Goal: Information Seeking & Learning: Learn about a topic

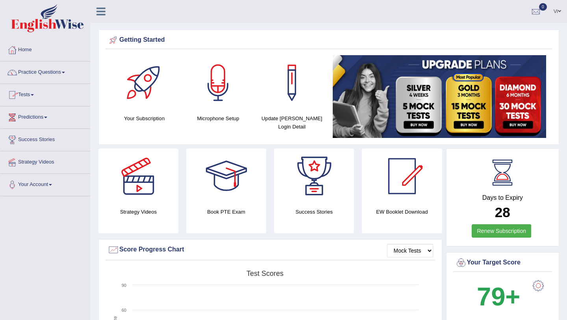
click at [29, 70] on link "Practice Questions" at bounding box center [45, 71] width 90 height 20
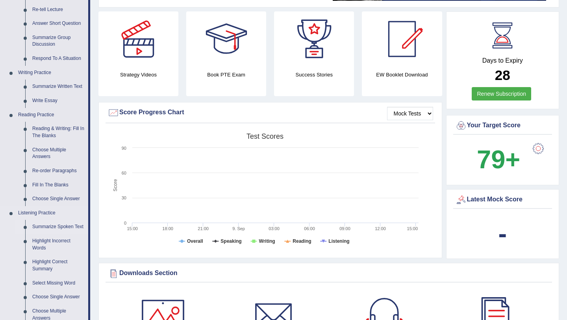
scroll to position [163, 0]
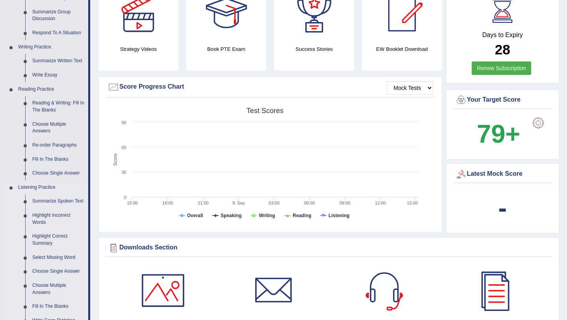
click at [48, 202] on link "Summarize Spoken Text" at bounding box center [58, 201] width 59 height 14
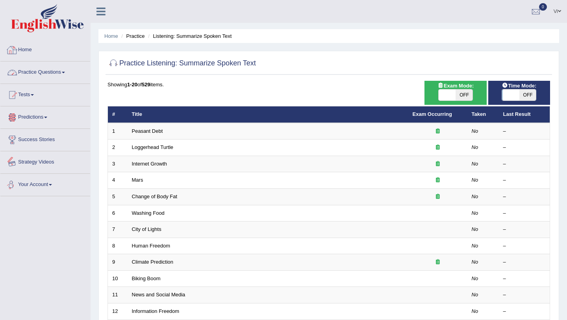
click at [48, 73] on link "Practice Questions" at bounding box center [45, 71] width 90 height 20
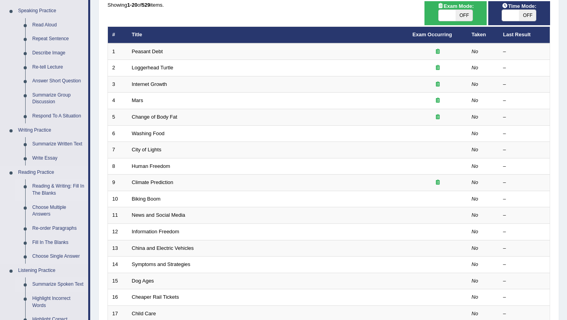
scroll to position [78, 0]
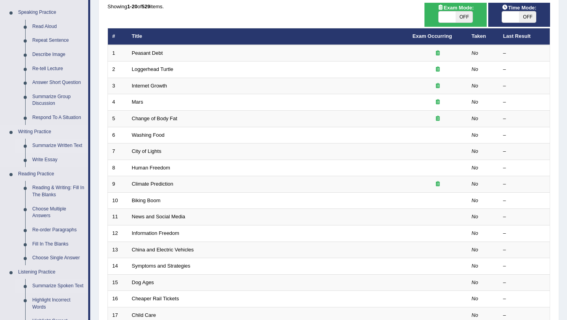
click at [59, 147] on link "Summarize Written Text" at bounding box center [58, 146] width 59 height 14
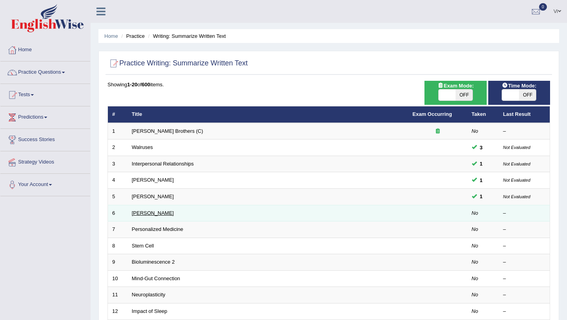
click at [163, 213] on link "[PERSON_NAME]" at bounding box center [153, 213] width 42 height 6
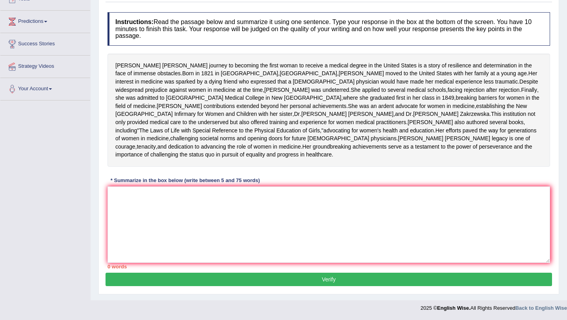
scroll to position [126, 0]
click at [163, 213] on textarea at bounding box center [329, 224] width 443 height 76
drag, startPoint x: 115, startPoint y: 32, endPoint x: 164, endPoint y: 37, distance: 49.1
click at [165, 54] on div "Elizabeth Blackwell's journey to becoming the first woman to receive a medical …" at bounding box center [329, 110] width 443 height 113
click at [147, 188] on div "Instructions: Read the passage below and summarize it using one sentence. Type …" at bounding box center [329, 140] width 447 height 264
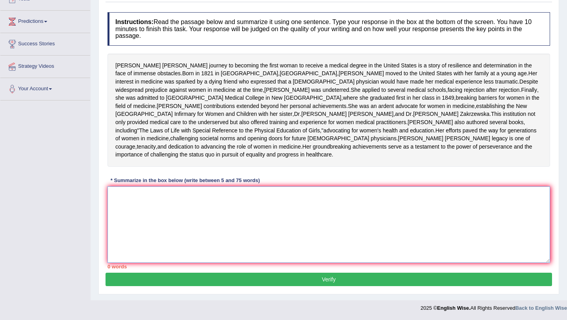
click at [153, 205] on textarea at bounding box center [329, 224] width 443 height 76
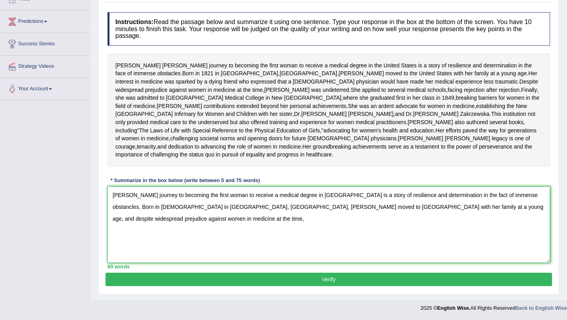
click at [143, 208] on textarea "Elizabeth Blackwell's journey to becoming the first woman to receive a medical …" at bounding box center [329, 224] width 443 height 76
drag, startPoint x: 393, startPoint y: 209, endPoint x: 142, endPoint y: 202, distance: 250.9
click at [142, 202] on textarea "Elizabeth Blackwell's journey to becoming the first woman to receive a medical …" at bounding box center [329, 224] width 443 height 76
type textarea "Elizabeth Bl and despite widespread prejudice against women in medicine at the …"
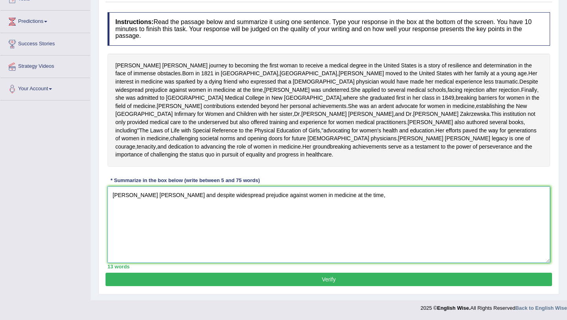
drag, startPoint x: 327, startPoint y: 200, endPoint x: 124, endPoint y: 187, distance: 203.2
click at [124, 187] on div "Instructions: Read the passage below and summarize it using one sentence. Type …" at bounding box center [329, 140] width 447 height 264
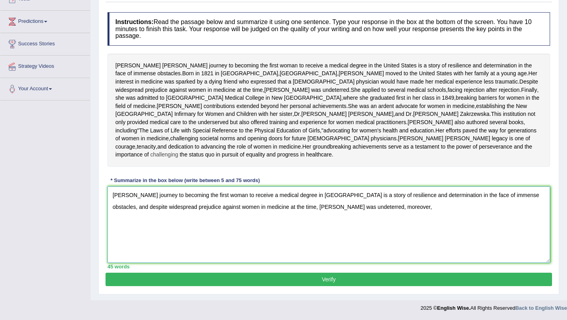
scroll to position [128, 0]
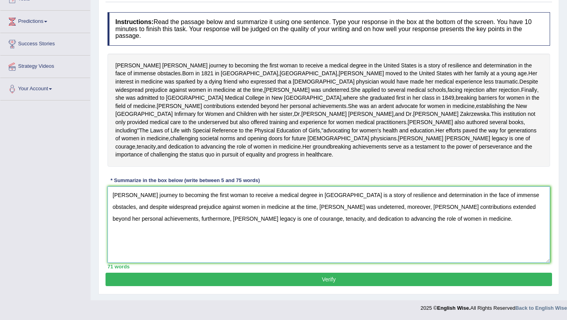
type textarea "Elizabeth Blackwell's journey to becoming the first woman to receive a medical …"
click at [296, 282] on button "Verify" at bounding box center [329, 278] width 447 height 13
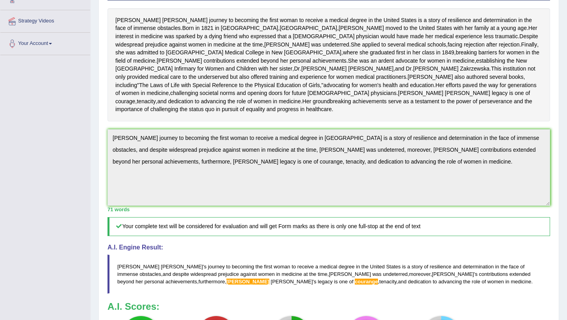
scroll to position [0, 0]
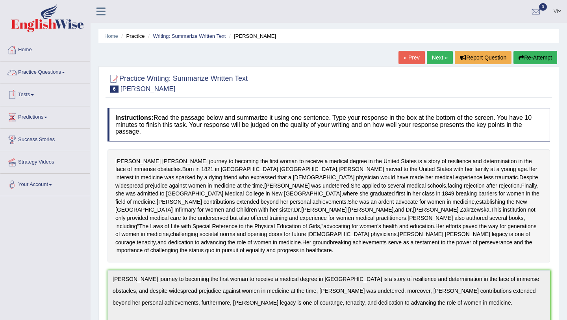
click at [64, 69] on link "Practice Questions" at bounding box center [45, 71] width 90 height 20
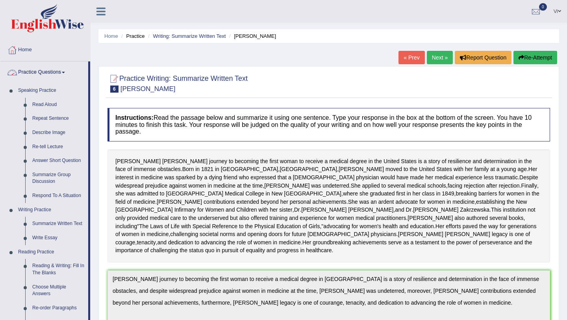
click at [68, 71] on link "Practice Questions" at bounding box center [44, 71] width 88 height 20
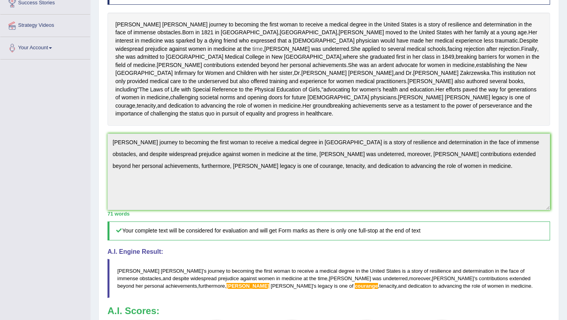
scroll to position [297, 0]
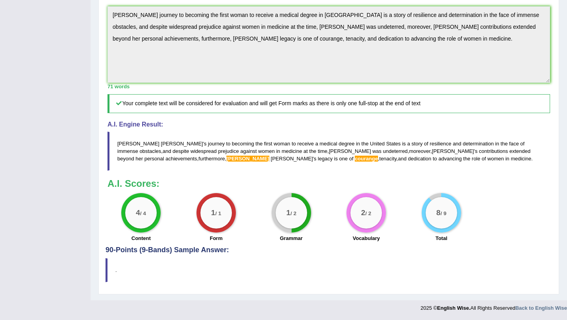
drag, startPoint x: 291, startPoint y: 194, endPoint x: 275, endPoint y: 230, distance: 39.5
click at [275, 230] on div "1 / 2 Grammar" at bounding box center [291, 218] width 75 height 51
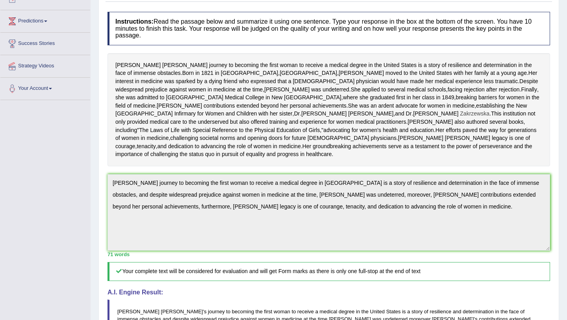
scroll to position [0, 0]
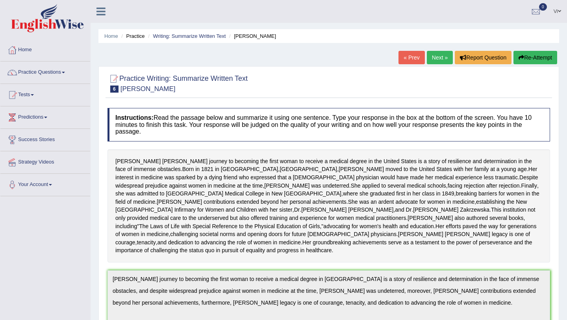
click at [20, 51] on link "Home" at bounding box center [45, 49] width 90 height 20
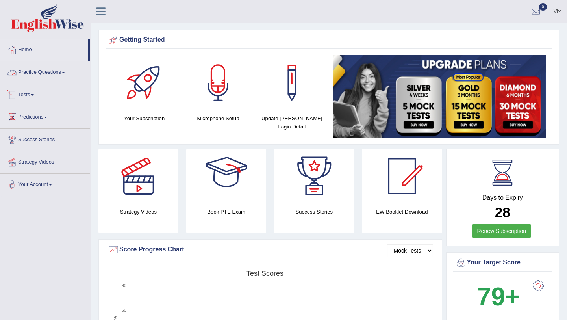
click at [48, 75] on link "Practice Questions" at bounding box center [45, 71] width 90 height 20
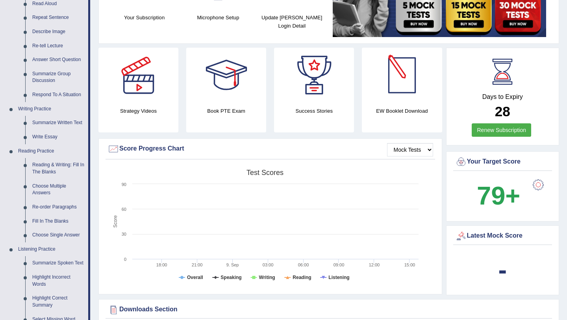
scroll to position [104, 0]
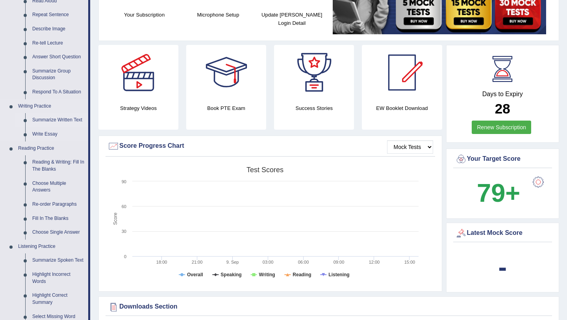
click at [68, 121] on link "Summarize Written Text" at bounding box center [58, 120] width 59 height 14
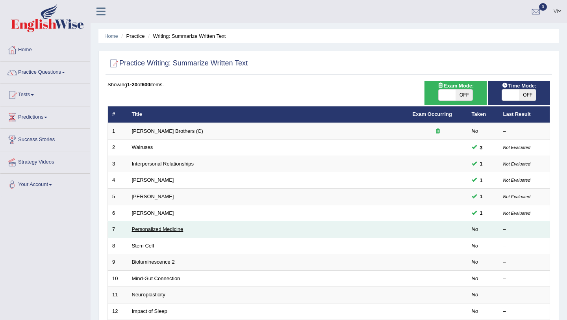
click at [158, 228] on link "Personalized Medicine" at bounding box center [158, 229] width 52 height 6
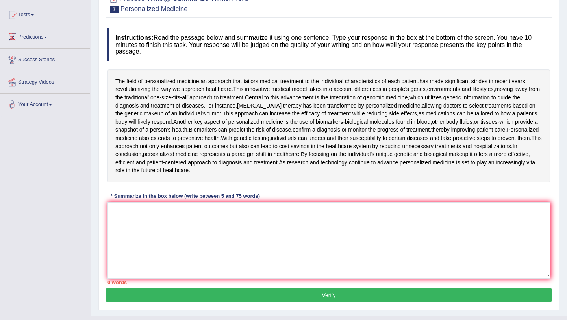
scroll to position [96, 0]
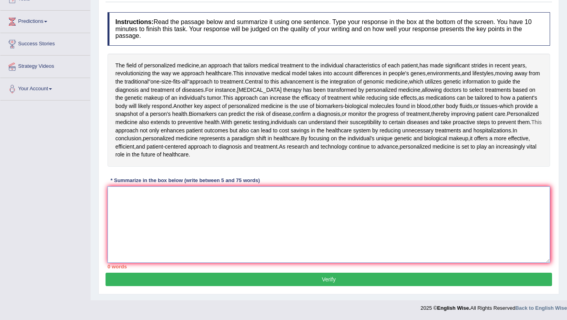
click at [158, 224] on textarea at bounding box center [329, 224] width 443 height 76
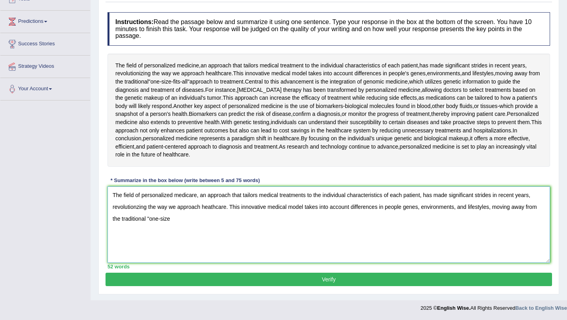
drag, startPoint x: 231, startPoint y: 206, endPoint x: 240, endPoint y: 216, distance: 13.9
click at [240, 216] on textarea "The field of personalized medicare, an approach that tailors medical treatments…" at bounding box center [329, 224] width 443 height 76
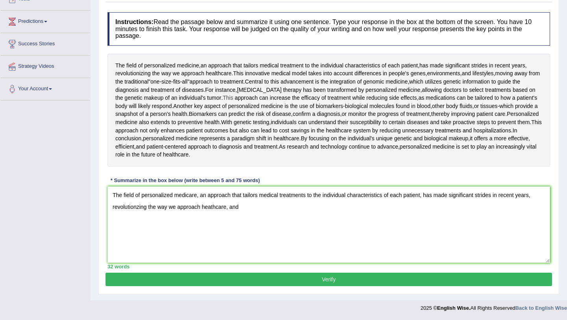
drag, startPoint x: 217, startPoint y: 94, endPoint x: 225, endPoint y: 98, distance: 9.0
click at [225, 98] on span "This" at bounding box center [228, 98] width 10 height 8
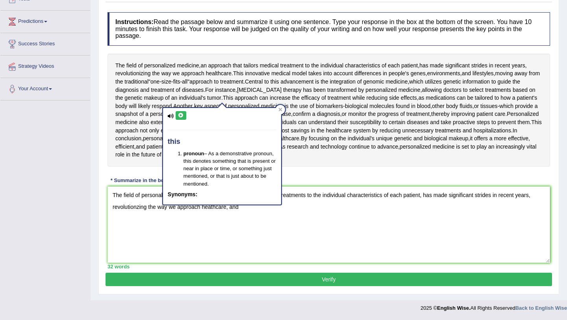
click at [326, 157] on div "The field of personalized medicine , an approach that tailors medical treatment…" at bounding box center [329, 110] width 443 height 113
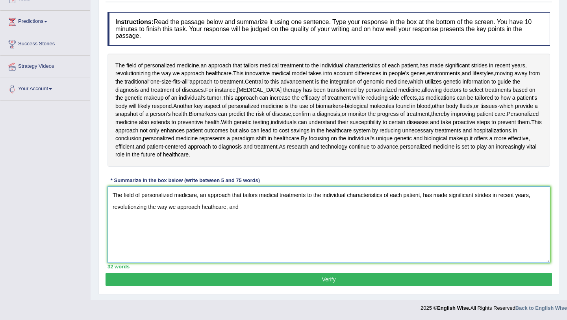
click at [264, 209] on textarea "The field of personalized medicare, an approach that tailors medical treatments…" at bounding box center [329, 224] width 443 height 76
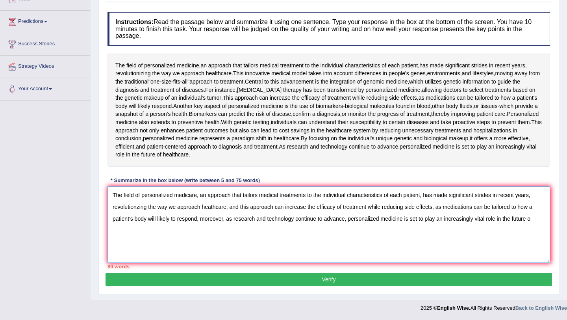
drag, startPoint x: 348, startPoint y: 219, endPoint x: 516, endPoint y: 232, distance: 168.2
click at [516, 232] on textarea "The field of personalized medicare, an approach that tailors medical treatments…" at bounding box center [329, 224] width 443 height 76
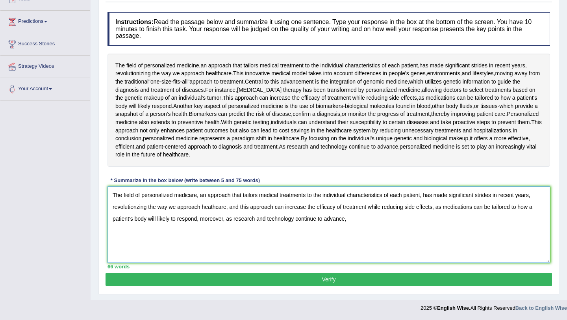
drag, startPoint x: 228, startPoint y: 221, endPoint x: 360, endPoint y: 224, distance: 131.9
click at [360, 224] on textarea "The field of personalized medicare, an approach that tailors medical treatments…" at bounding box center [329, 224] width 443 height 76
type textarea "The field of personalized medicare, an approach that tailors medical treatments…"
click at [168, 282] on button "Verify" at bounding box center [329, 278] width 447 height 13
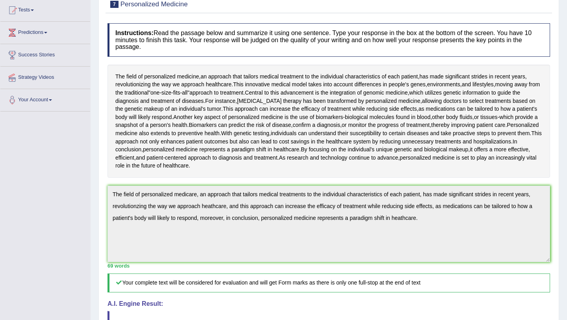
scroll to position [0, 0]
